Goal: Transaction & Acquisition: Purchase product/service

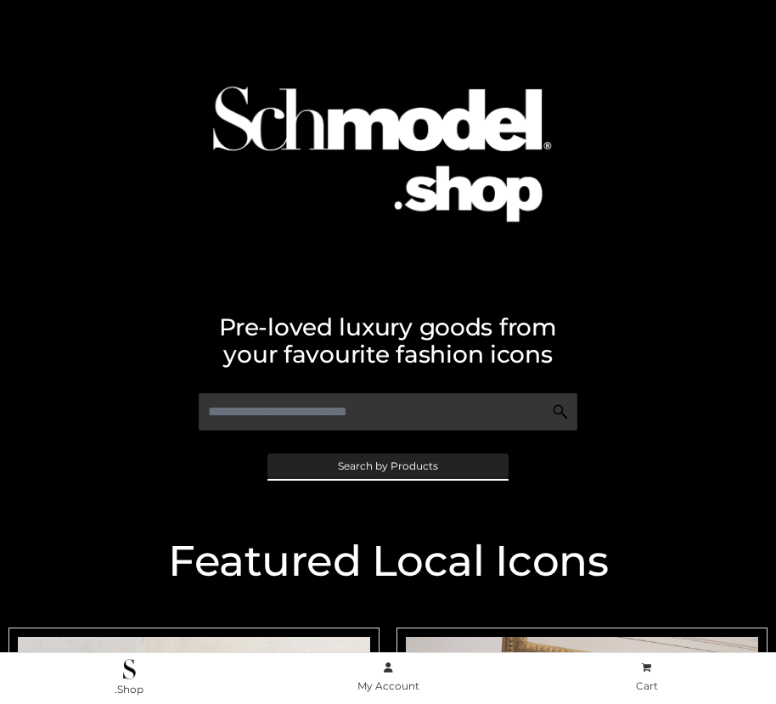
click at [387, 465] on span "Search by Products" at bounding box center [388, 466] width 100 height 10
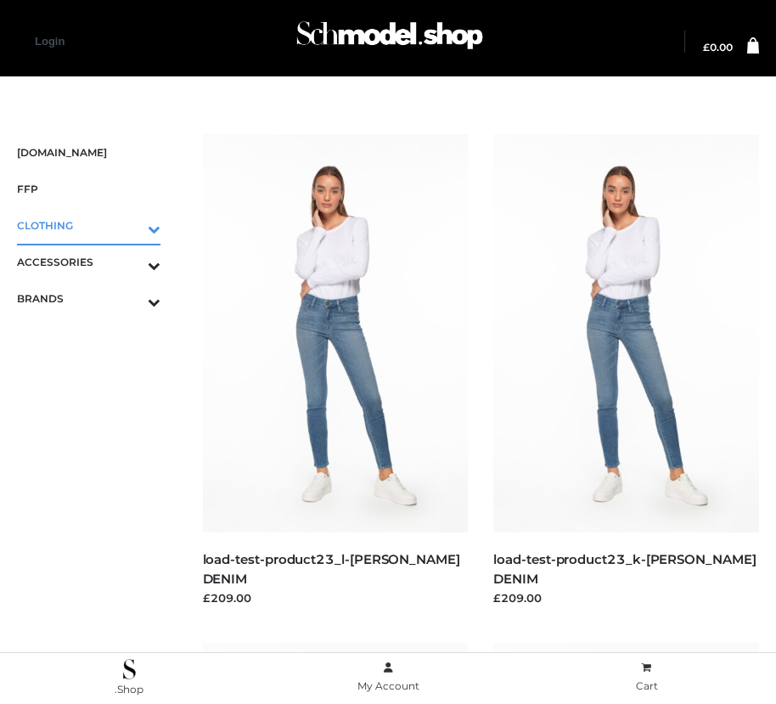
click at [130, 225] on icon "Toggle Submenu" at bounding box center [65, 229] width 190 height 20
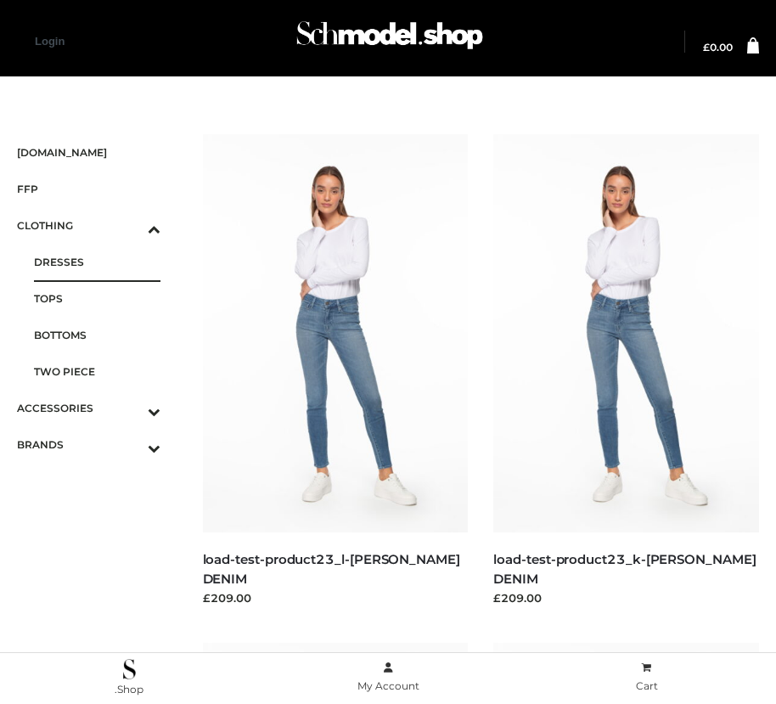
click at [97, 262] on span "DRESSES" at bounding box center [97, 262] width 127 height 20
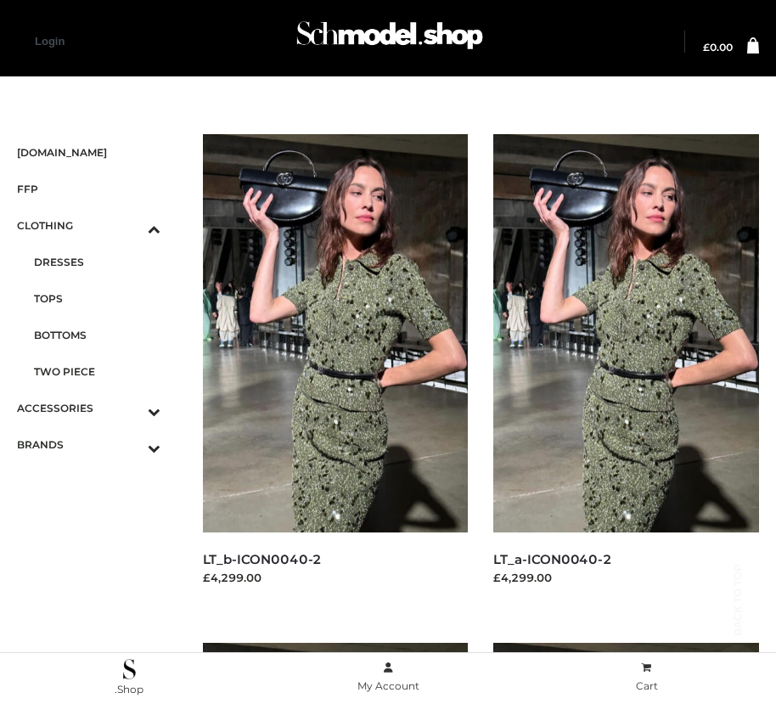
scroll to position [2564, 0]
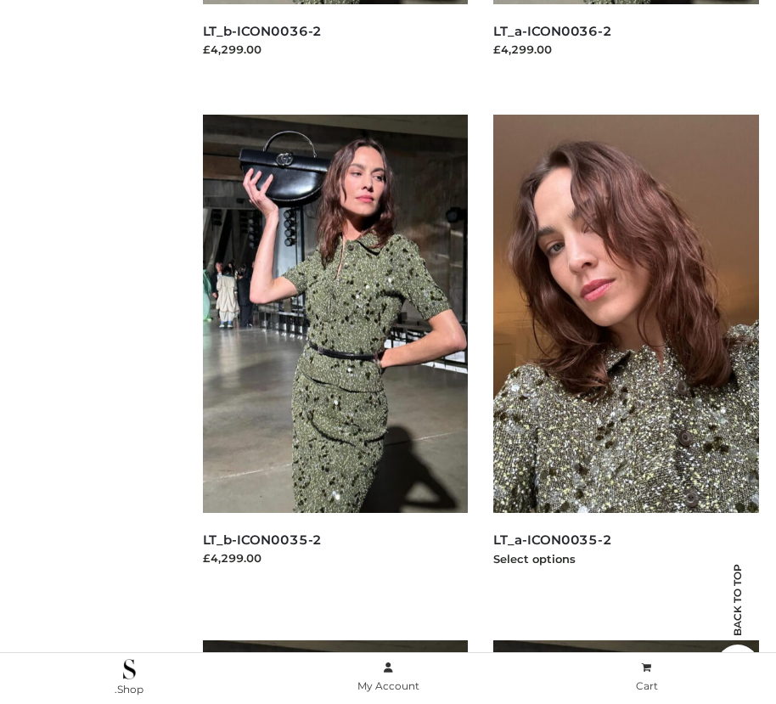
click at [626, 352] on img at bounding box center [626, 314] width 266 height 398
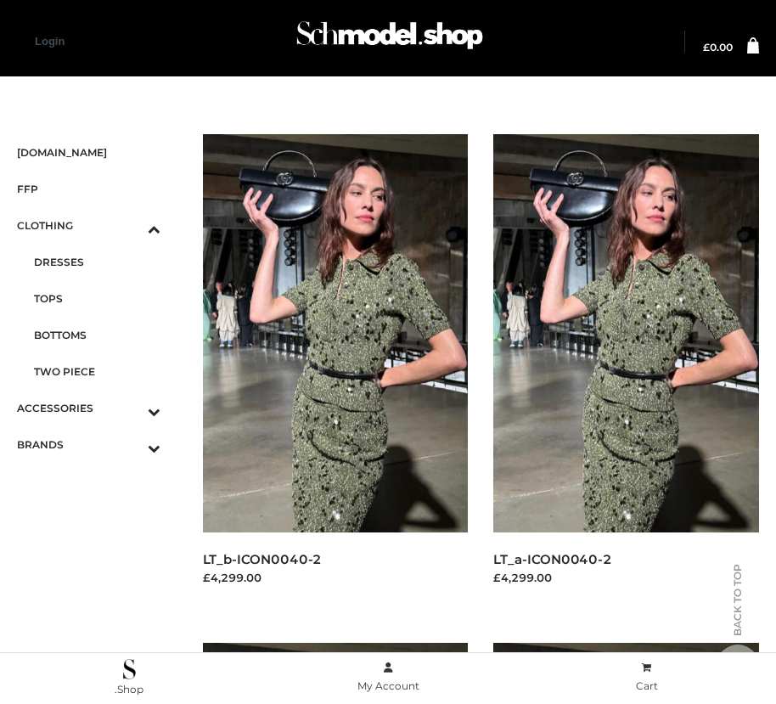
scroll to position [2055, 0]
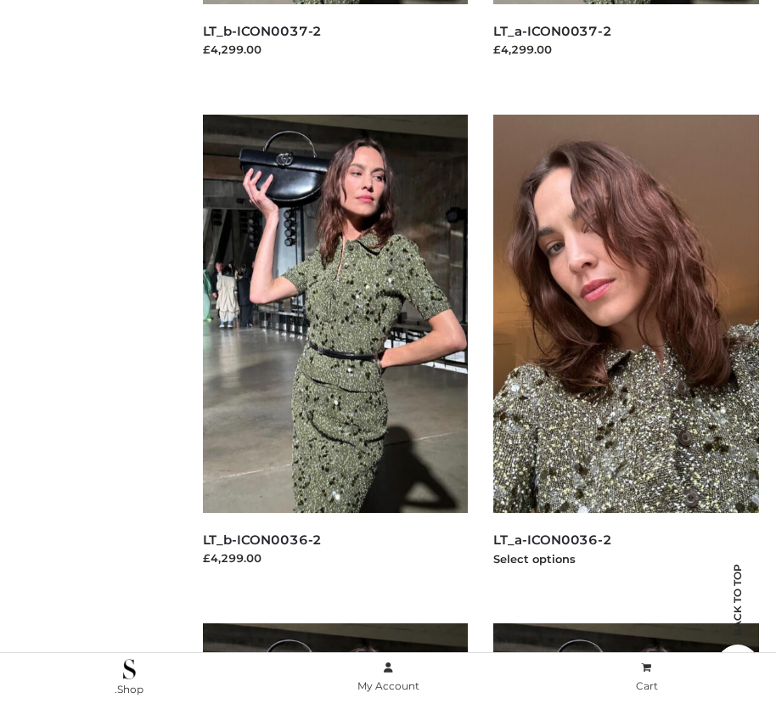
click at [626, 352] on img at bounding box center [626, 314] width 266 height 398
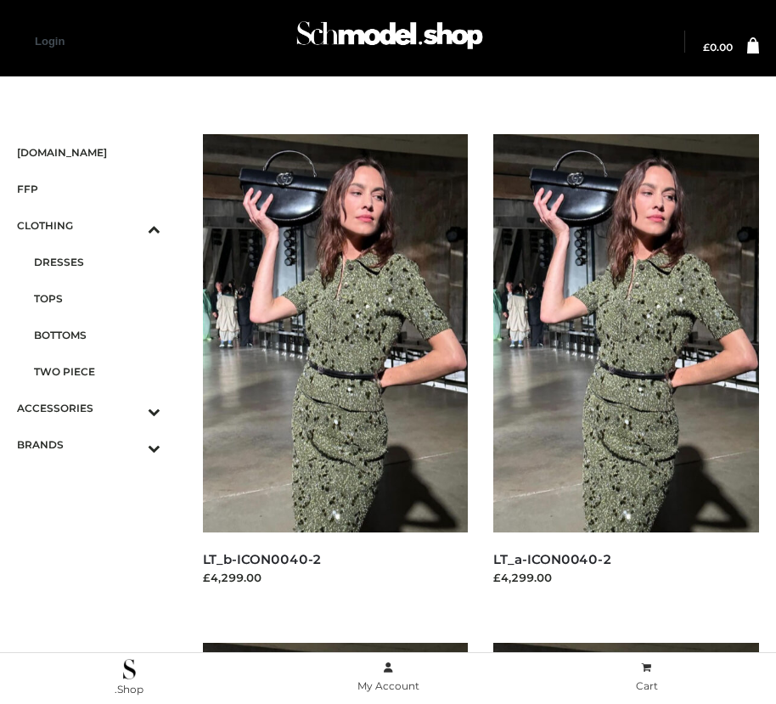
scroll to position [528, 0]
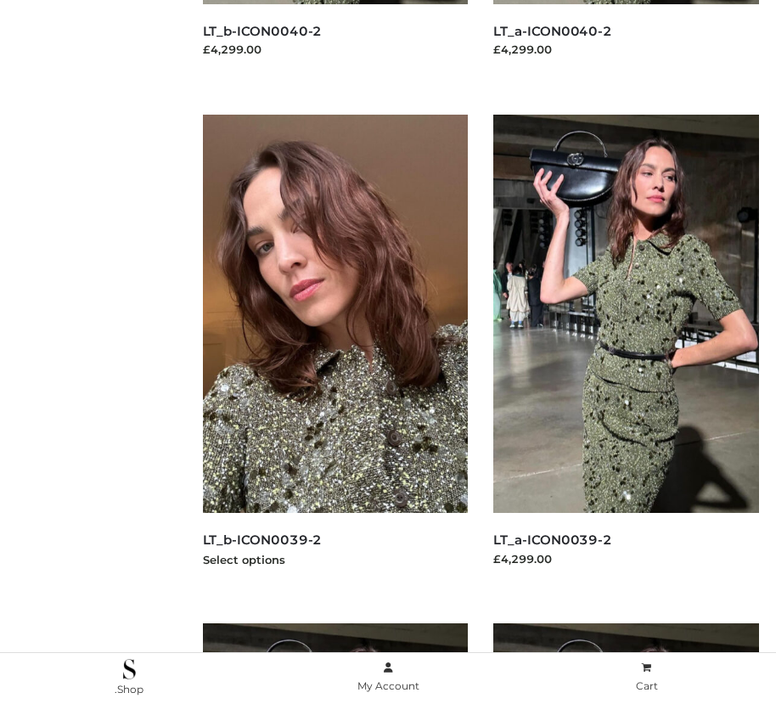
click at [335, 352] on img at bounding box center [336, 314] width 266 height 398
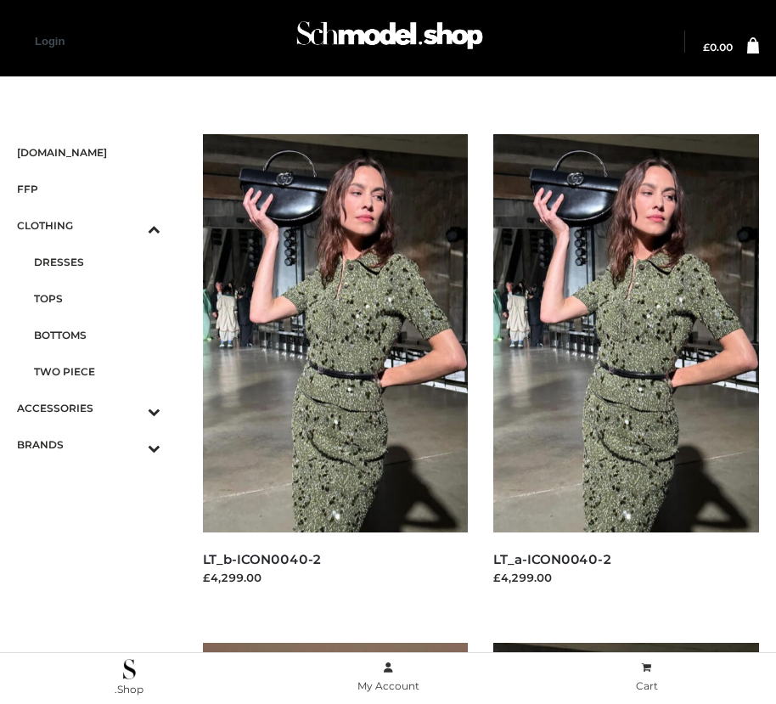
scroll to position [1037, 0]
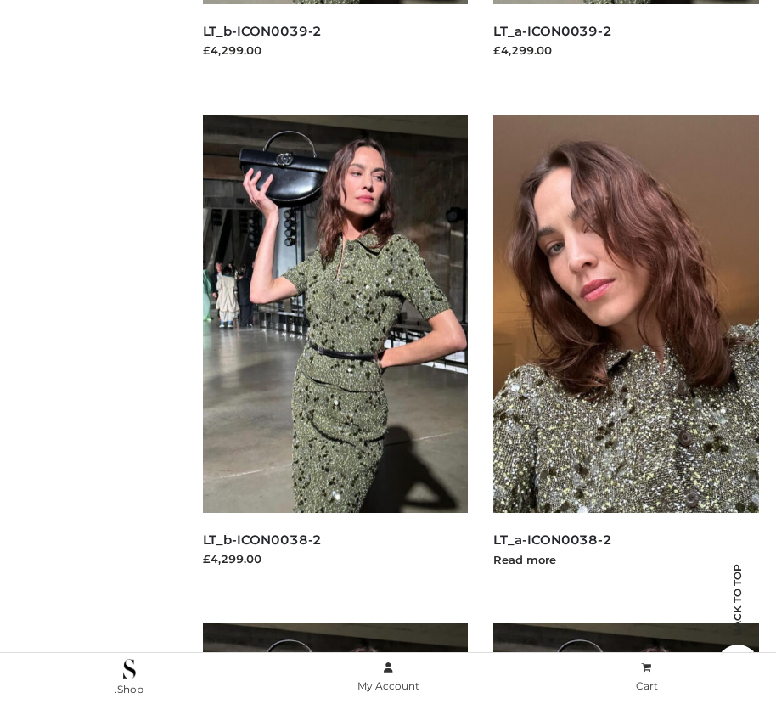
click at [626, 352] on img at bounding box center [626, 314] width 266 height 398
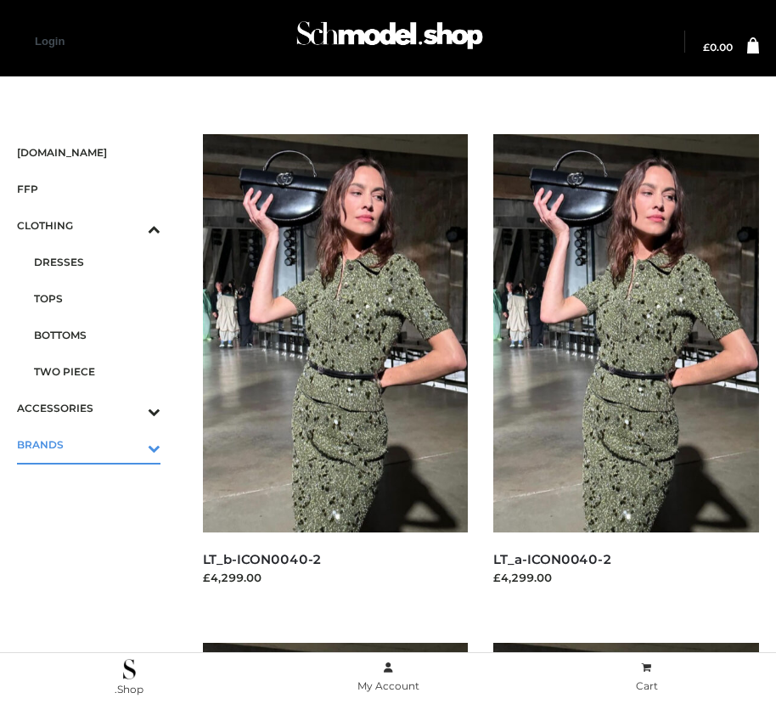
click at [130, 444] on icon "Toggle Submenu" at bounding box center [65, 448] width 190 height 20
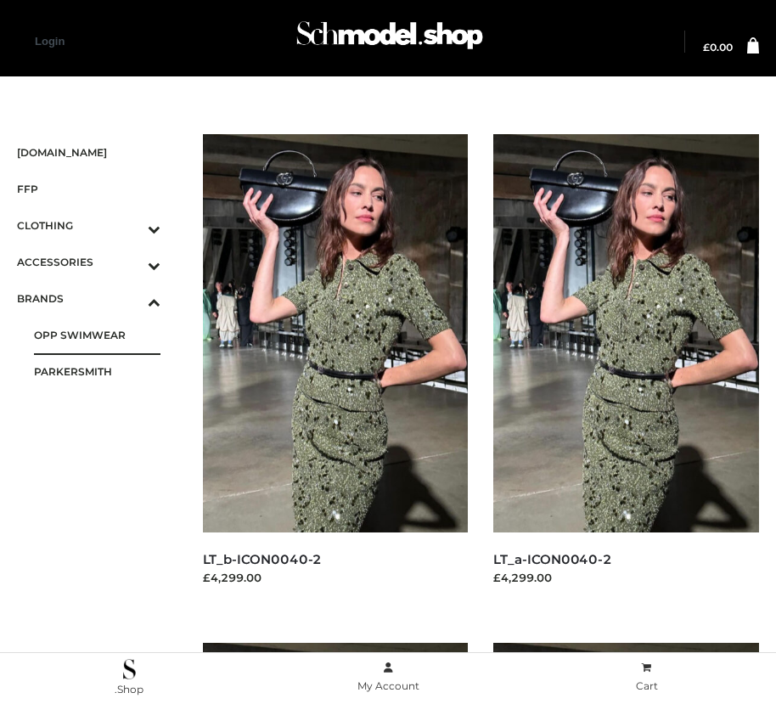
click at [97, 335] on span "OPP SWIMWEAR" at bounding box center [97, 335] width 127 height 20
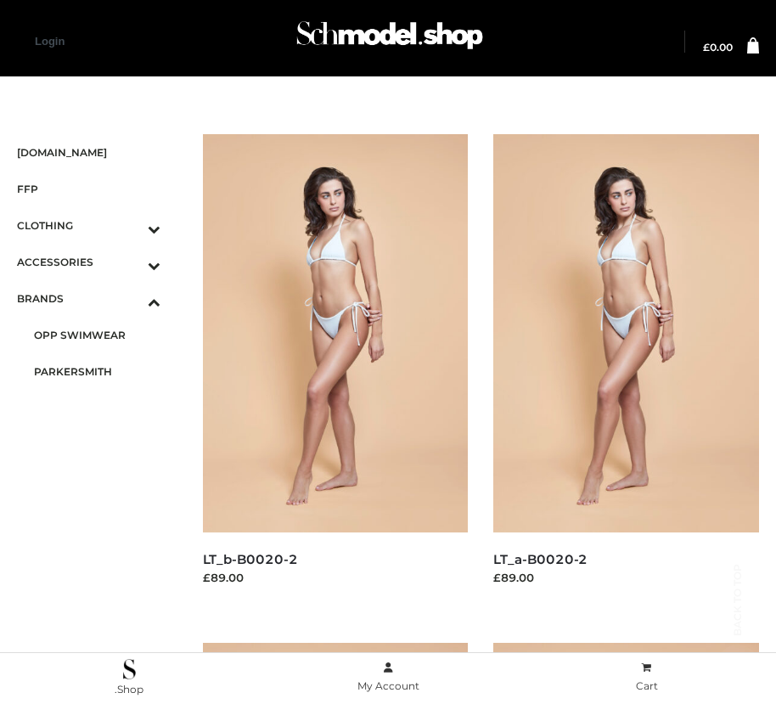
scroll to position [2055, 0]
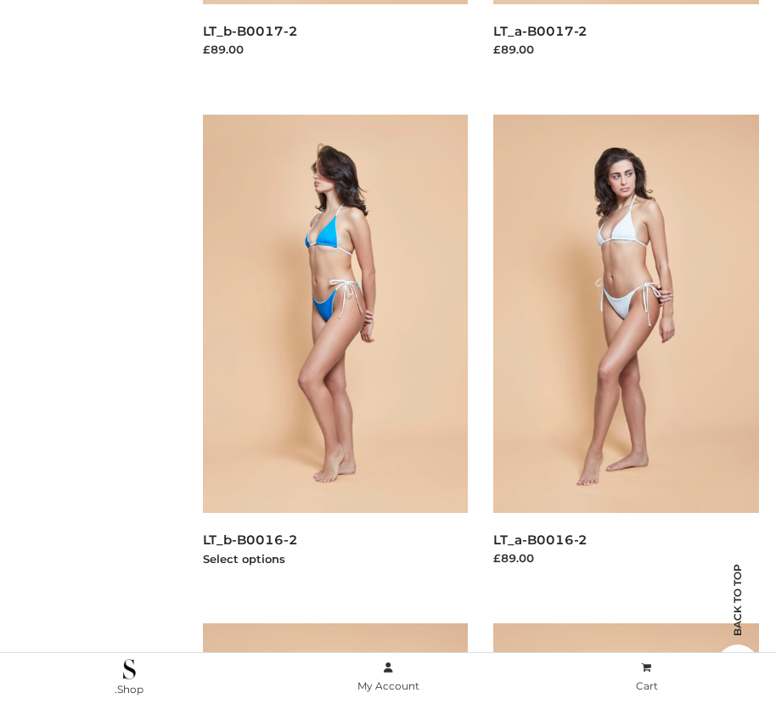
click at [335, 352] on img at bounding box center [336, 314] width 266 height 398
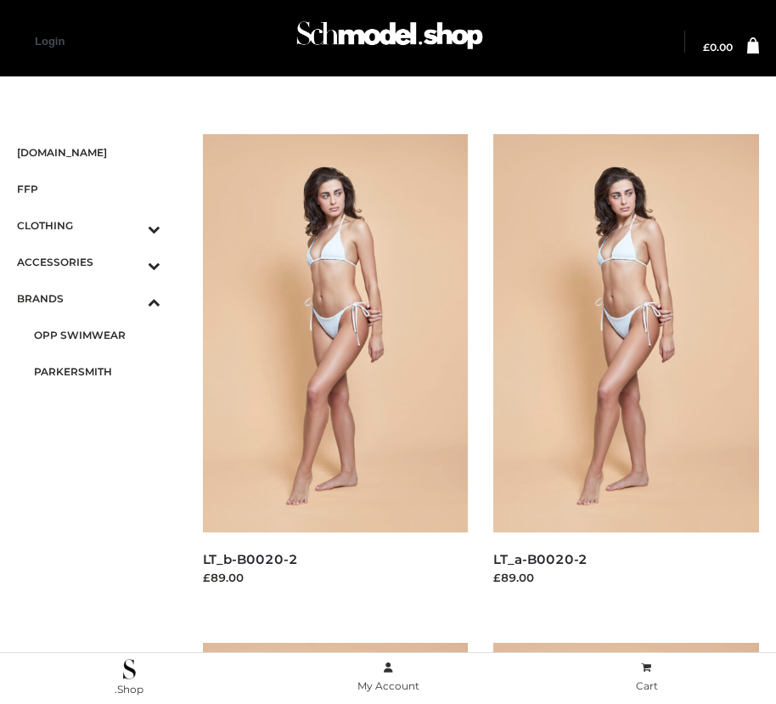
scroll to position [1545, 0]
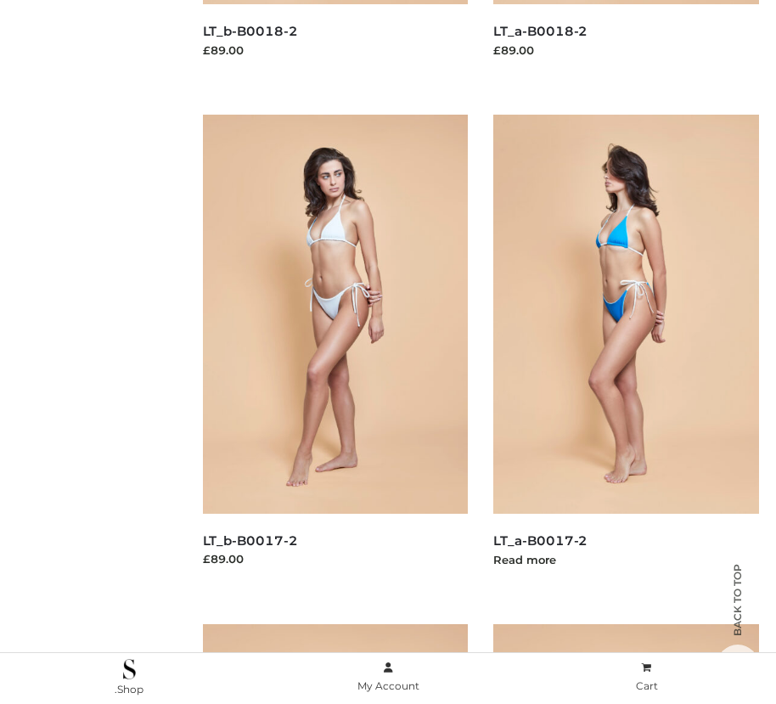
click at [626, 352] on img at bounding box center [626, 314] width 266 height 398
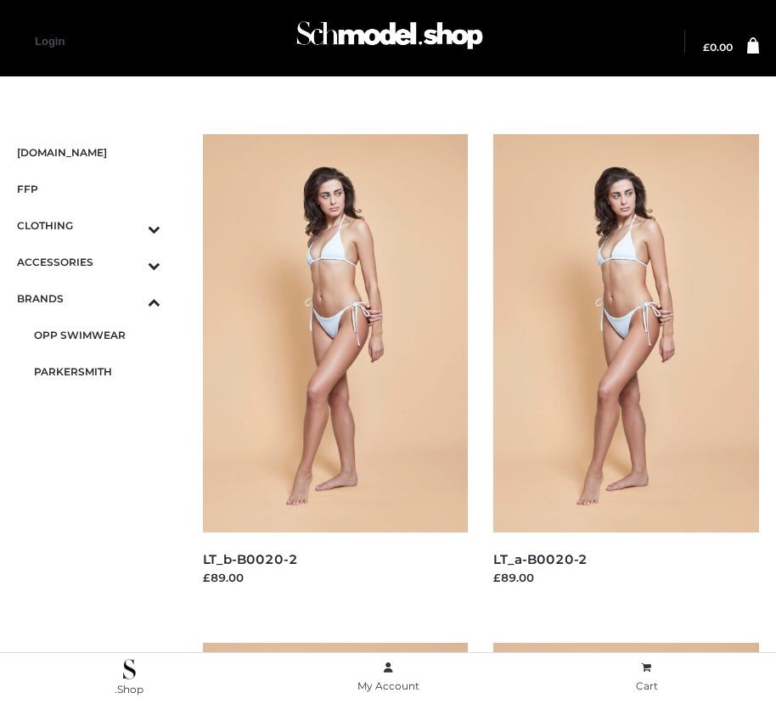
scroll to position [2564, 0]
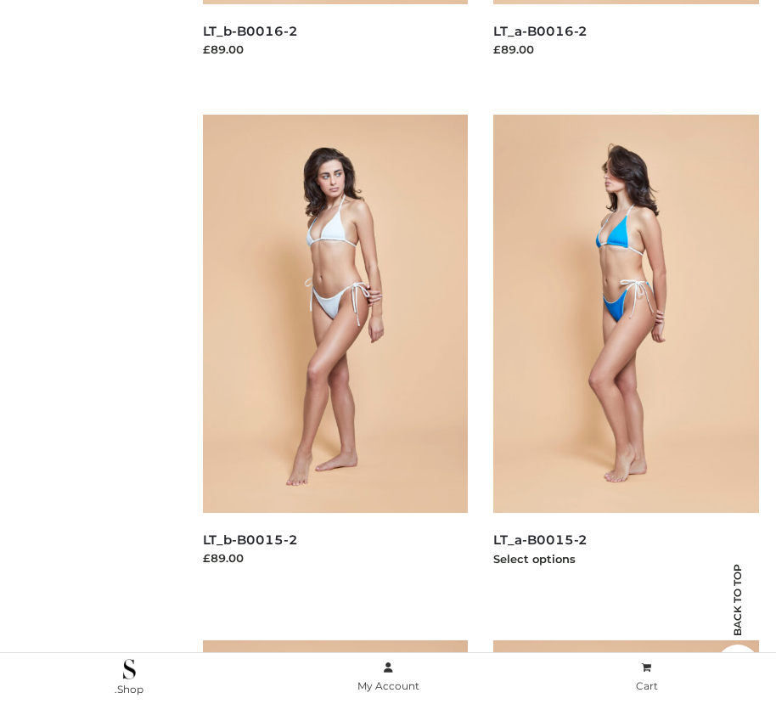
click at [626, 352] on img at bounding box center [626, 314] width 266 height 398
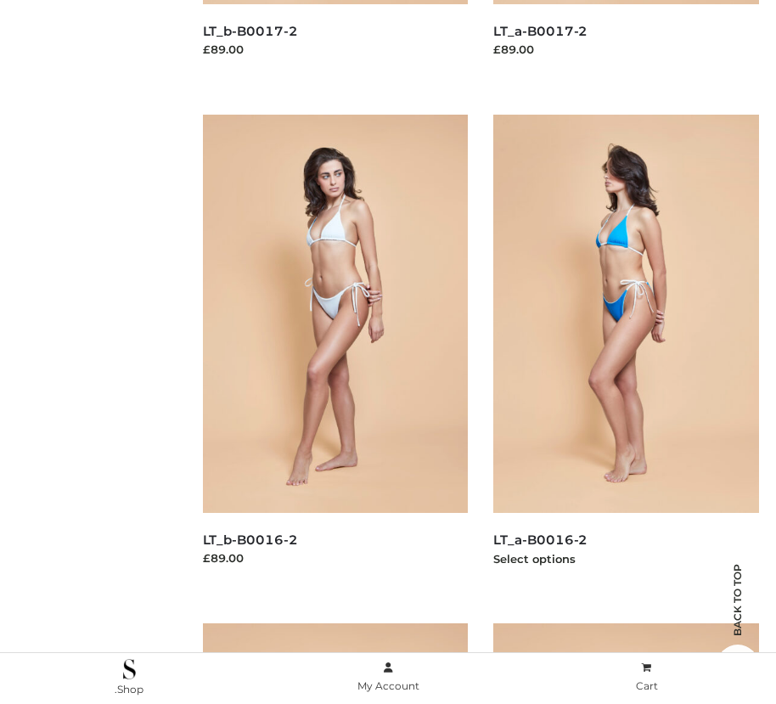
click at [626, 352] on img at bounding box center [626, 314] width 266 height 398
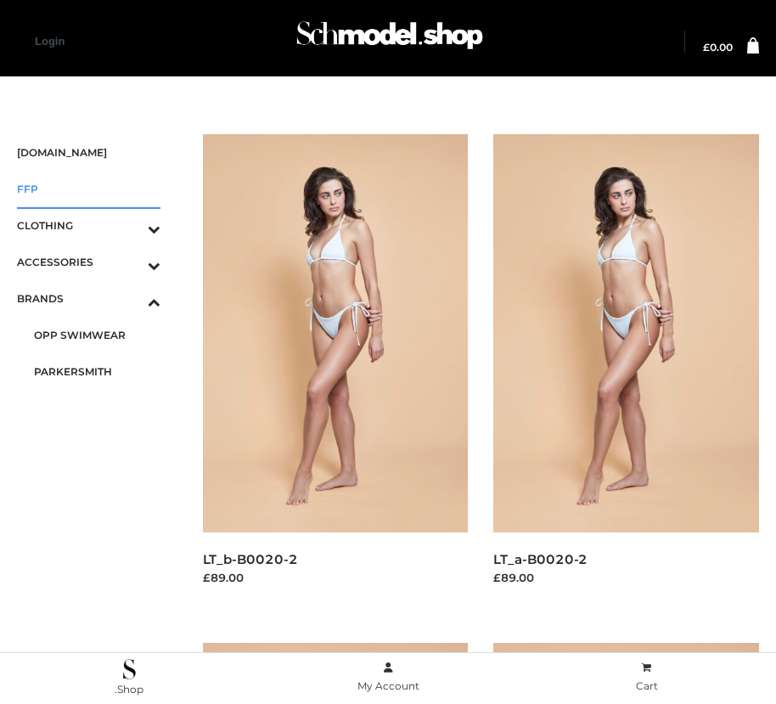
click at [88, 189] on span "FFP" at bounding box center [89, 189] width 144 height 20
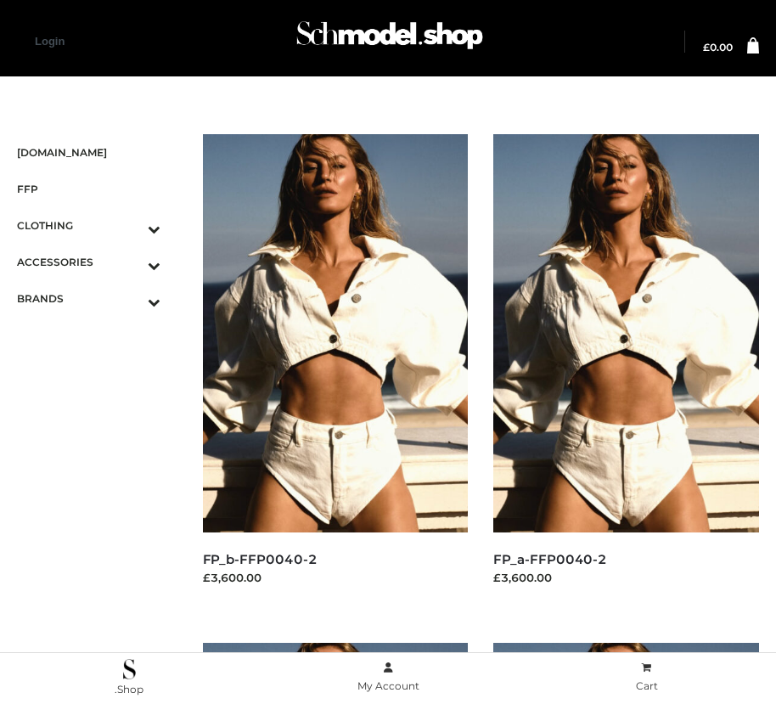
scroll to position [2055, 0]
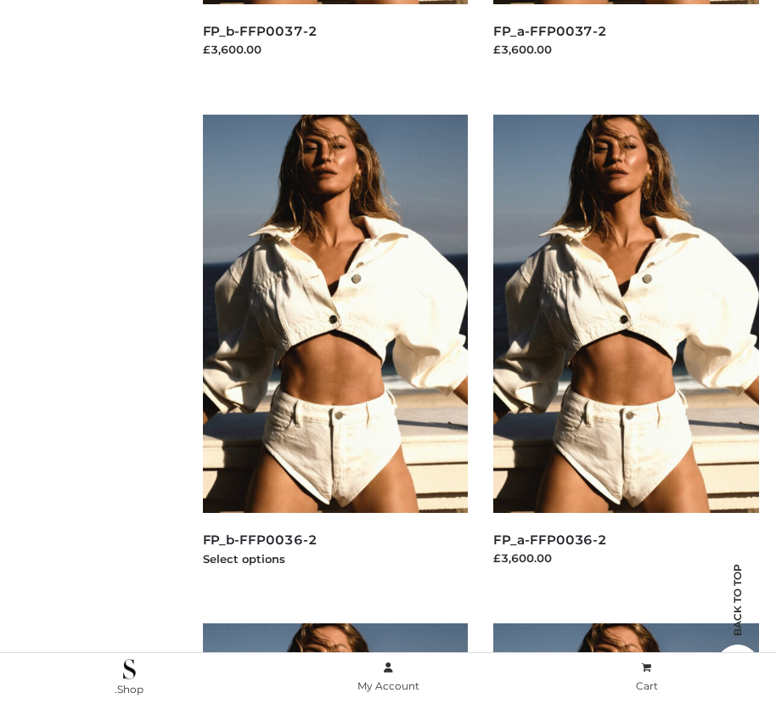
click at [335, 352] on img at bounding box center [336, 314] width 266 height 398
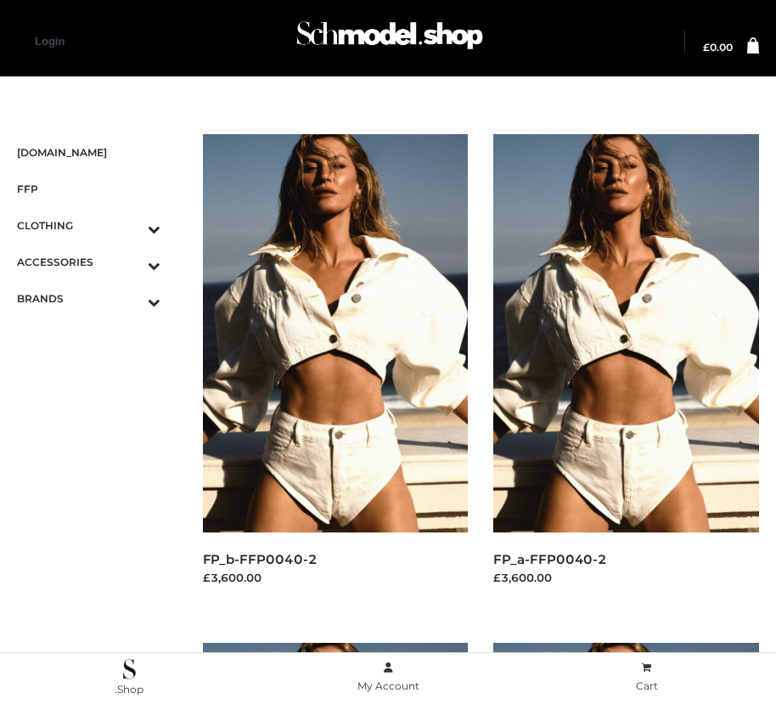
scroll to position [20, 0]
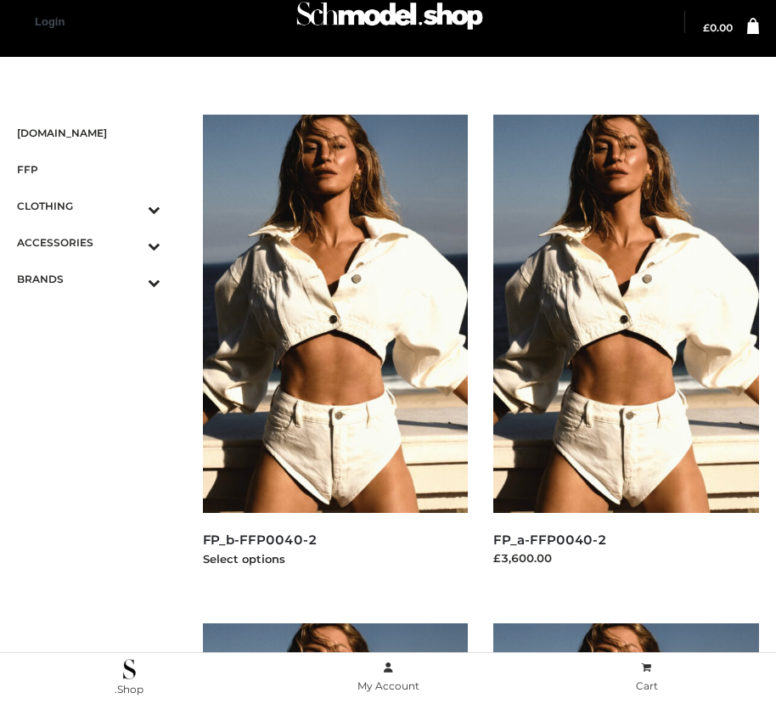
click at [335, 352] on img at bounding box center [336, 314] width 266 height 398
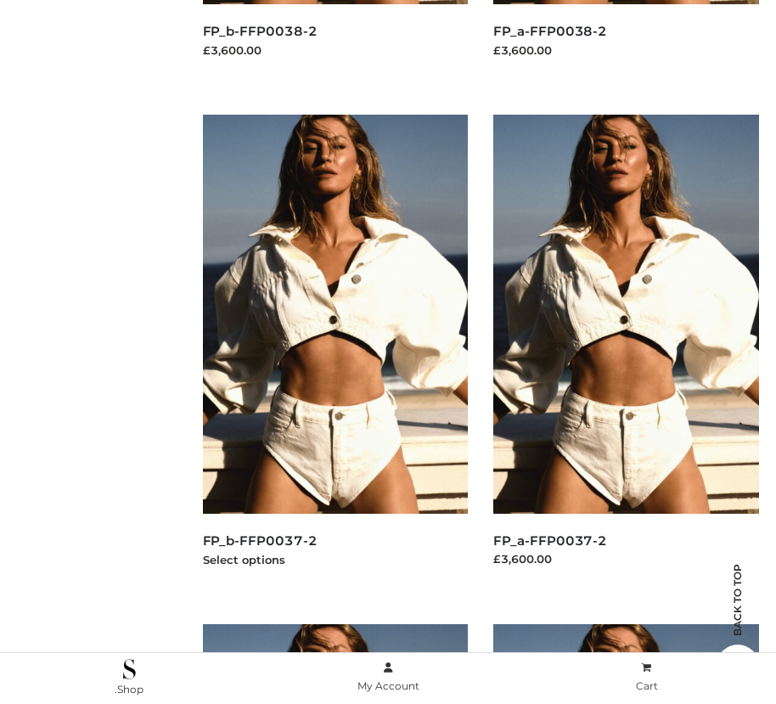
click at [335, 352] on img at bounding box center [336, 314] width 266 height 398
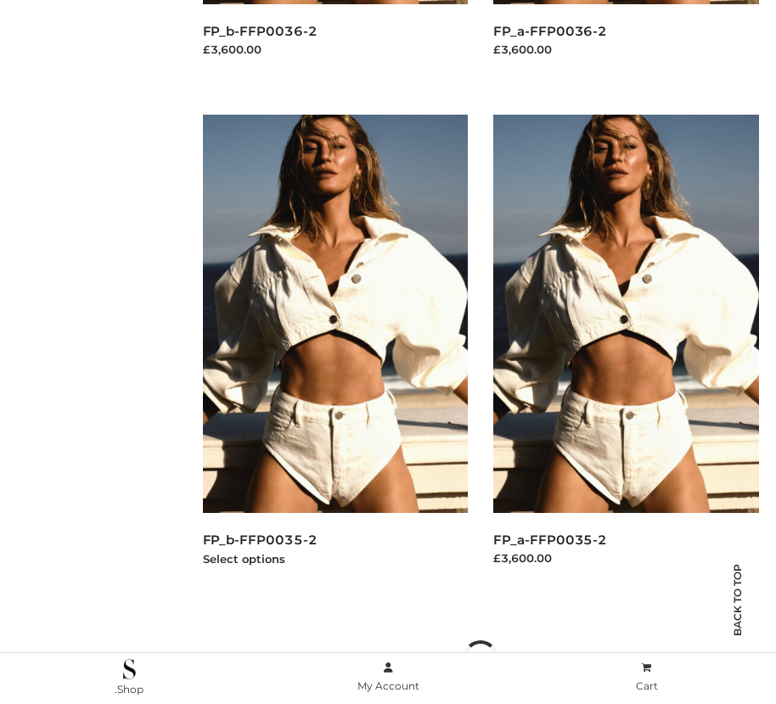
click at [335, 352] on img at bounding box center [336, 314] width 266 height 398
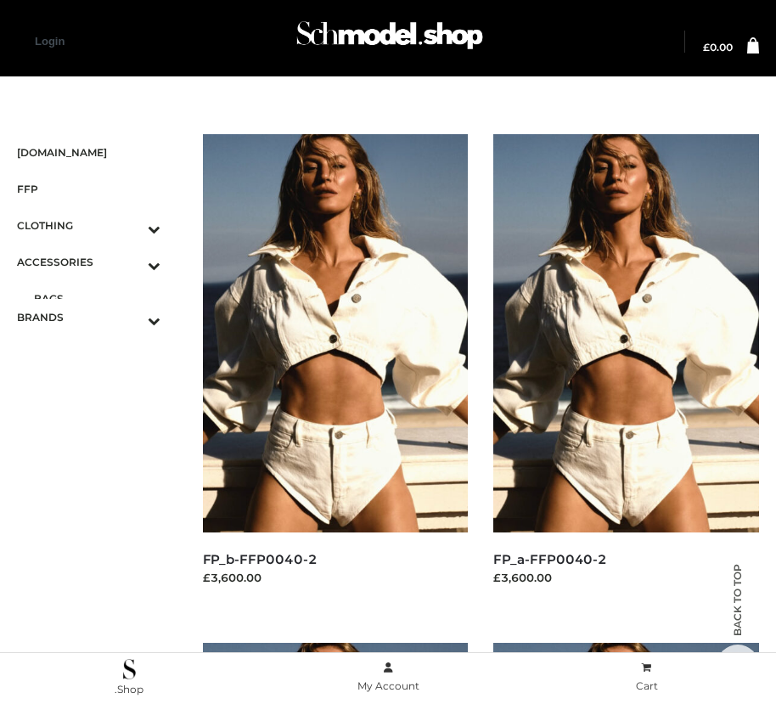
click at [97, 298] on span "BAGS" at bounding box center [97, 299] width 127 height 20
